Goal: Register for event/course

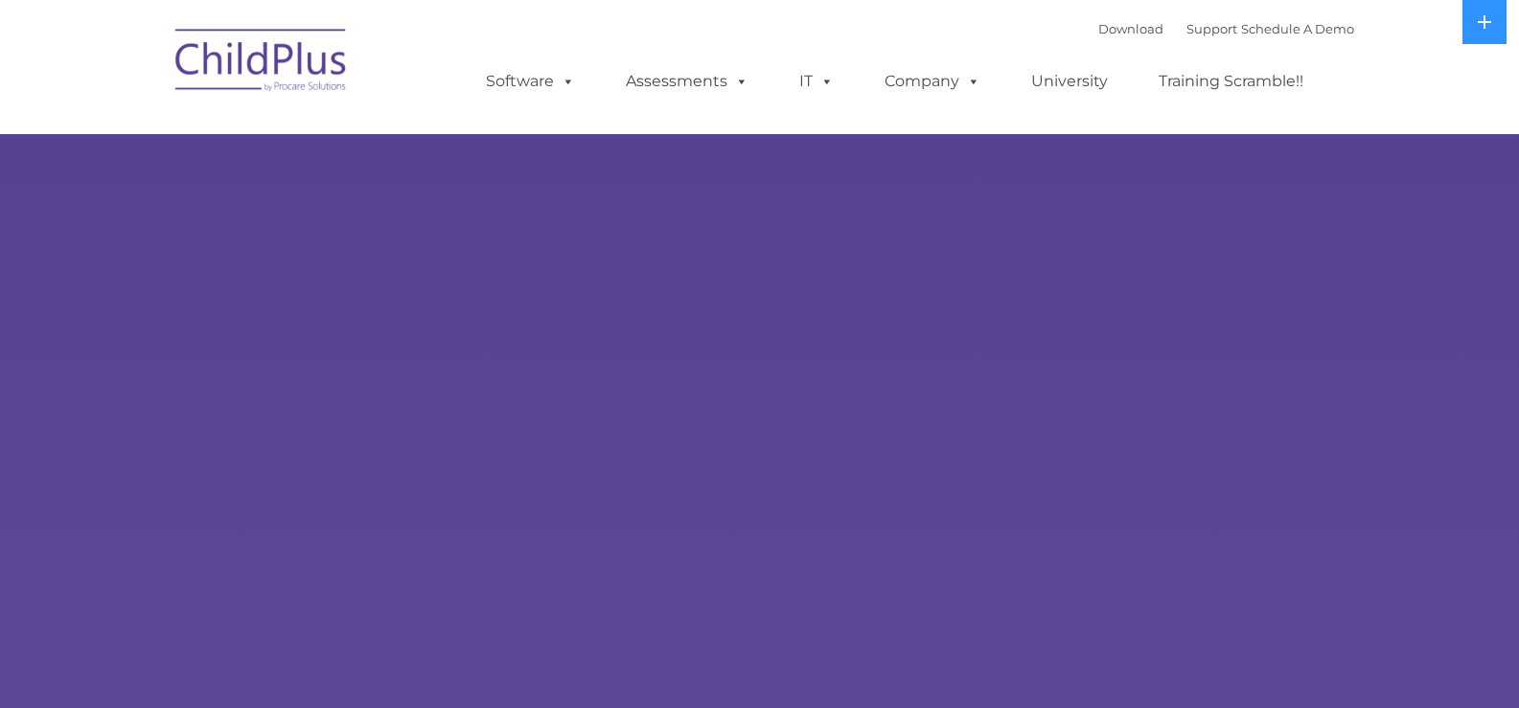
select select "MEDIUM"
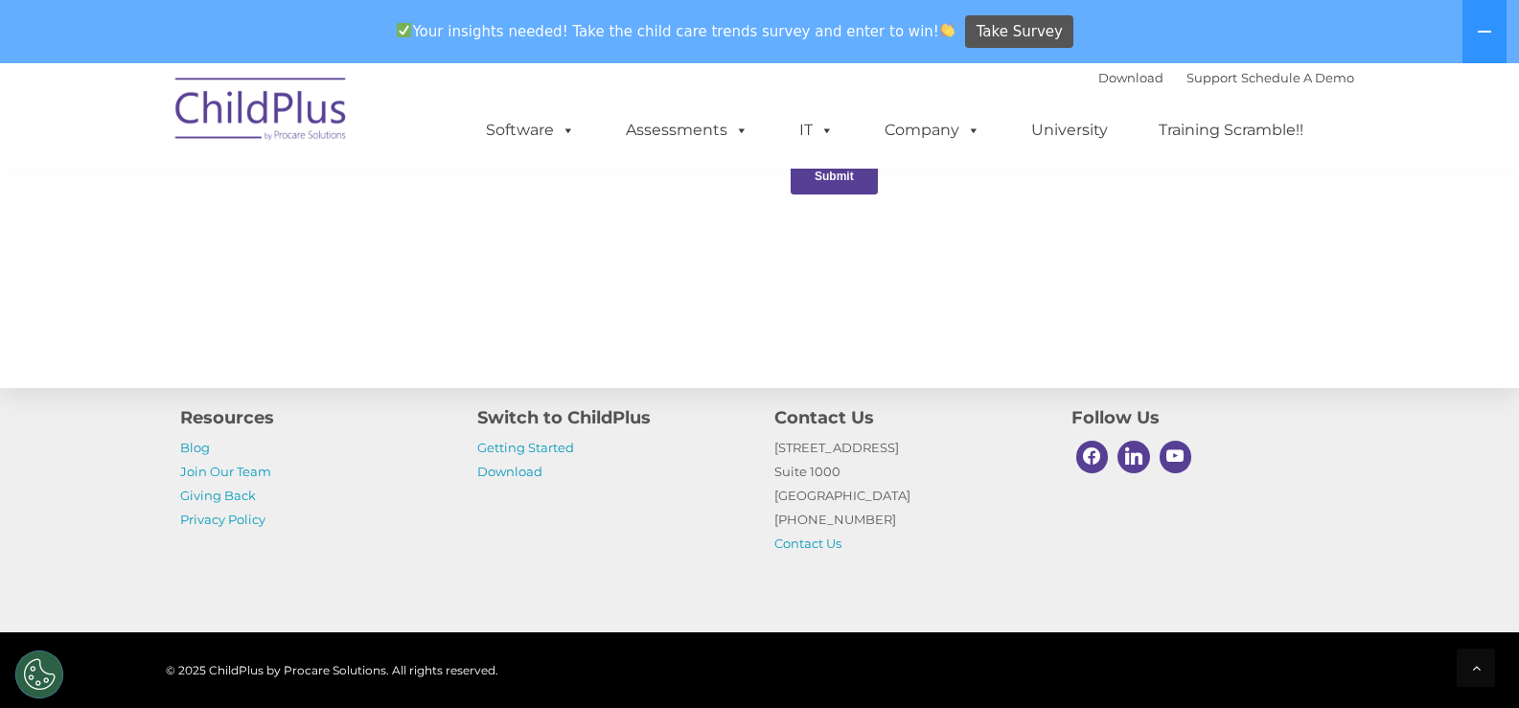
scroll to position [2165, 0]
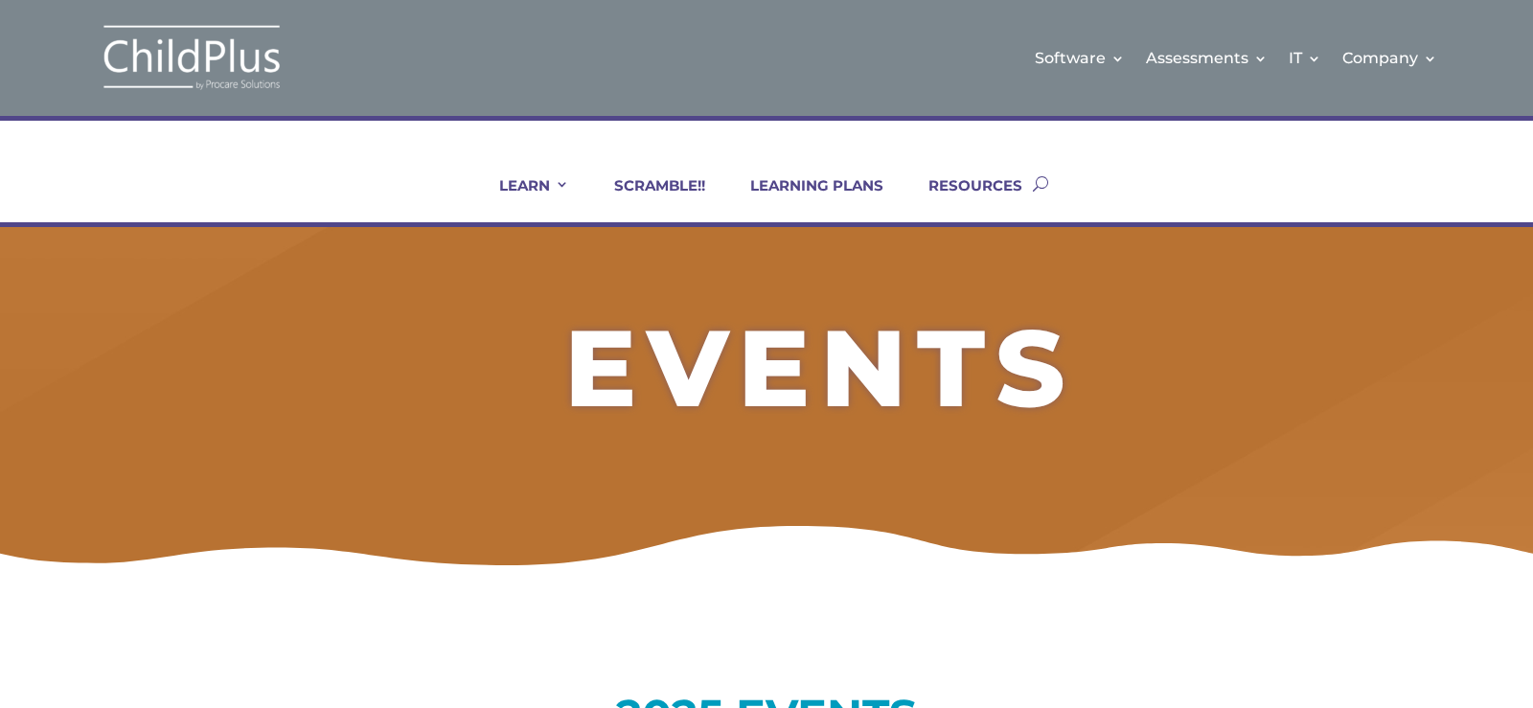
click at [657, 175] on ul "LEARN IN-PERSON Consulting On-site Events Summit Scramble!! ONLINE Courses Cert…" at bounding box center [749, 184] width 568 height 78
click at [657, 174] on ul "LEARN IN-PERSON Consulting On-site Events Summit Scramble!! ONLINE Courses Cert…" at bounding box center [749, 184] width 568 height 78
click at [663, 189] on link "SCRAMBLE!!" at bounding box center [647, 199] width 115 height 46
